Goal: Communication & Community: Participate in discussion

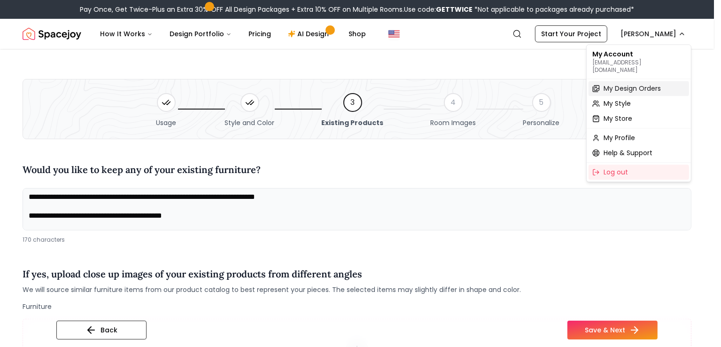
click at [648, 84] on span "My Design Orders" at bounding box center [632, 88] width 57 height 9
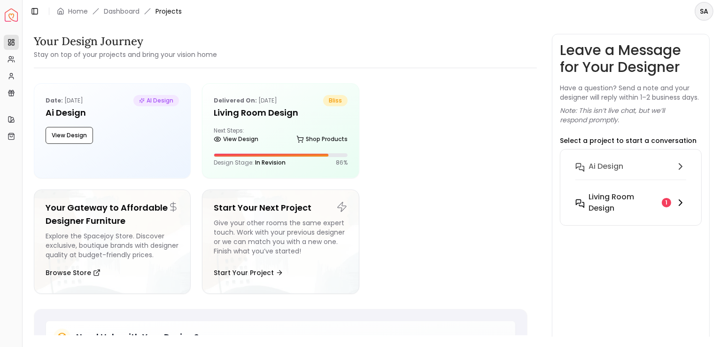
click at [630, 197] on h6 "Living Room design" at bounding box center [624, 202] width 70 height 23
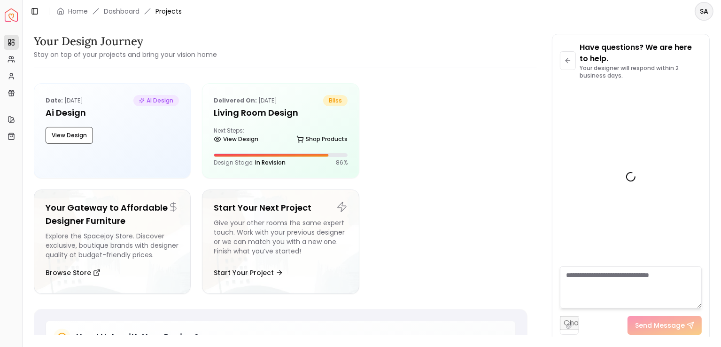
scroll to position [2034, 0]
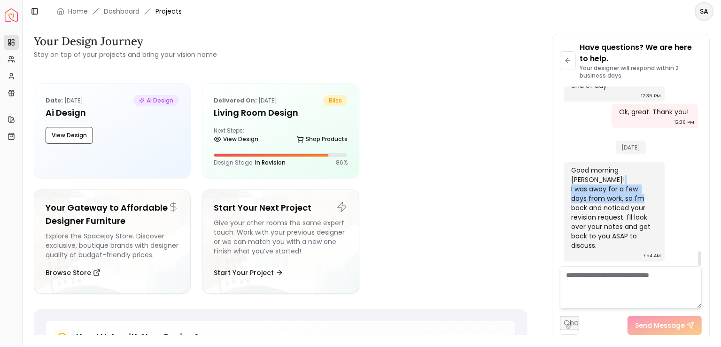
drag, startPoint x: 597, startPoint y: 187, endPoint x: 600, endPoint y: 207, distance: 20.4
click at [600, 207] on div "Good morning [PERSON_NAME]! I was away for a few days from work, so I'm back an…" at bounding box center [613, 207] width 84 height 85
click at [596, 283] on textarea at bounding box center [631, 287] width 142 height 42
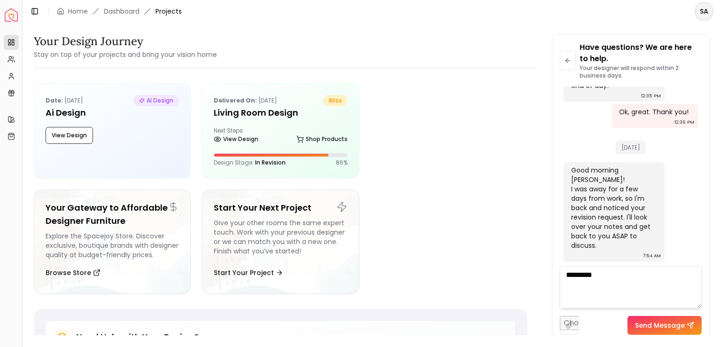
type textarea "**********"
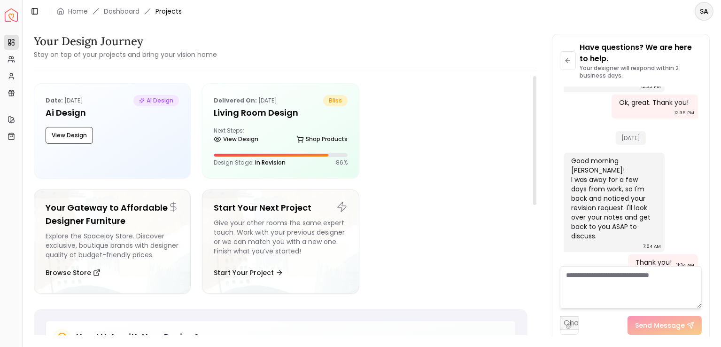
click at [424, 207] on ul "Date: [DATE] AI Design Ai Design View Design Delivered on: [DATE] bliss Living …" at bounding box center [281, 192] width 494 height 218
click at [425, 85] on div at bounding box center [449, 130] width 157 height 95
